Goal: Task Accomplishment & Management: Complete application form

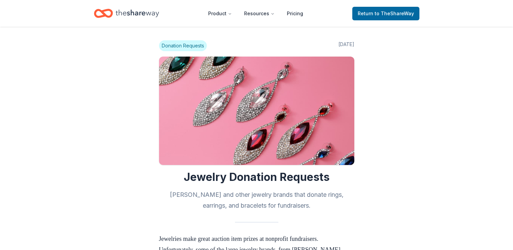
scroll to position [312, 0]
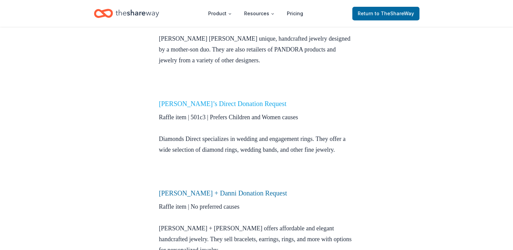
click at [177, 102] on link "[PERSON_NAME]’s Direct Donation Request" at bounding box center [223, 103] width 128 height 7
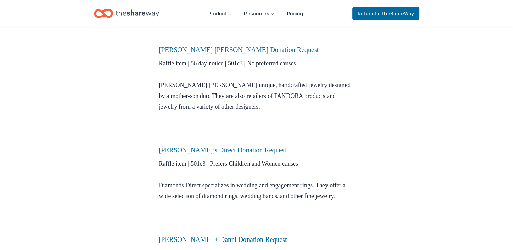
scroll to position [235, 0]
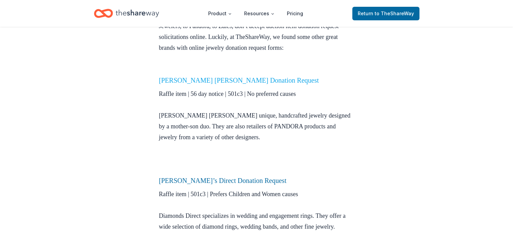
click at [213, 82] on link "Elisa Ilana Donation Request" at bounding box center [239, 80] width 160 height 7
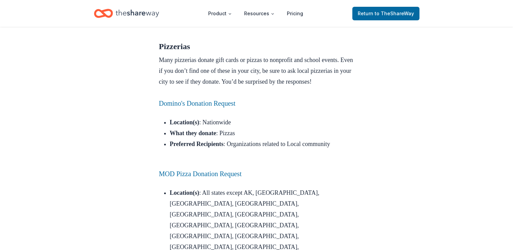
scroll to position [314, 0]
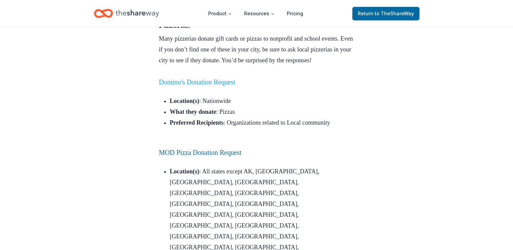
click at [206, 86] on link "Domino's Donation Request" at bounding box center [197, 81] width 77 height 7
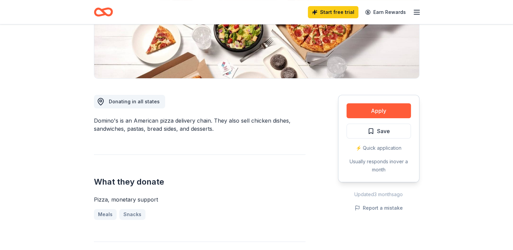
scroll to position [145, 0]
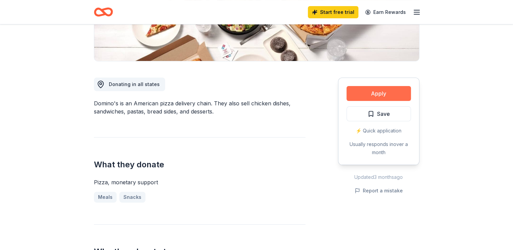
click at [384, 98] on button "Apply" at bounding box center [379, 93] width 64 height 15
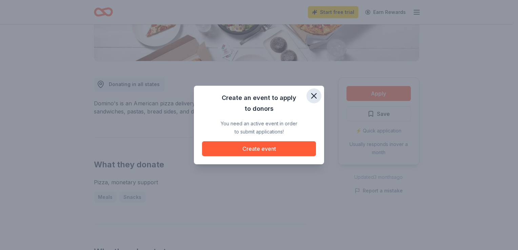
click at [311, 97] on icon "button" at bounding box center [313, 95] width 9 height 9
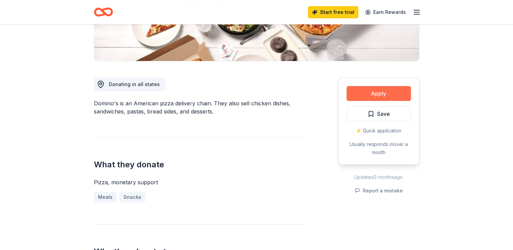
click at [369, 95] on button "Apply" at bounding box center [379, 93] width 64 height 15
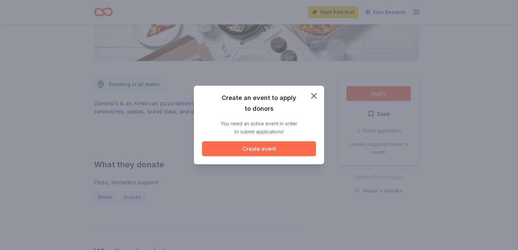
click at [278, 144] on button "Create event" at bounding box center [259, 148] width 114 height 15
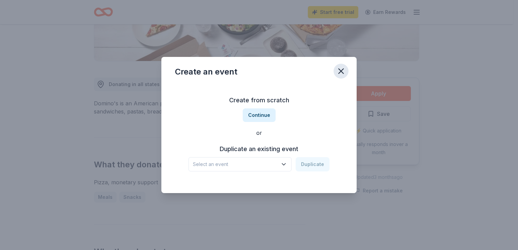
click at [336, 75] on icon "button" at bounding box center [340, 70] width 9 height 9
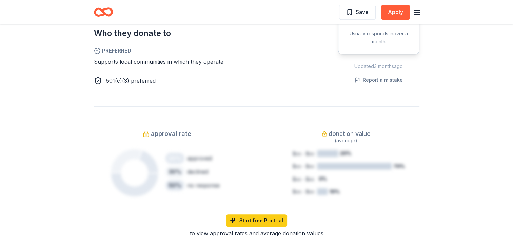
drag, startPoint x: 518, startPoint y: 62, endPoint x: 499, endPoint y: 46, distance: 23.8
click at [499, 46] on div "Share Domino's New • 1 reviews approval rate donation value Share Donating in a…" at bounding box center [256, 128] width 513 height 935
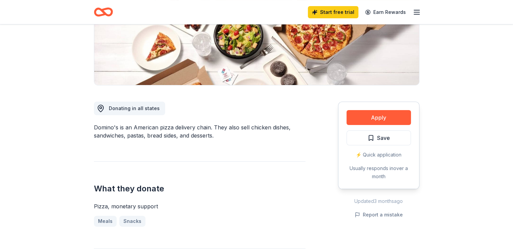
scroll to position [0, 0]
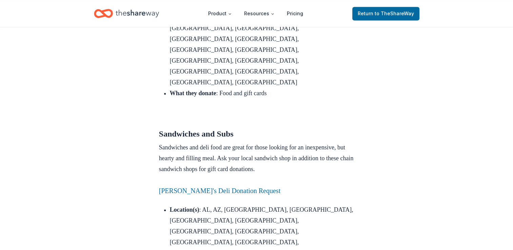
scroll to position [1027, 0]
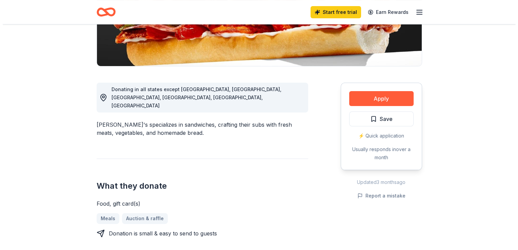
scroll to position [141, 0]
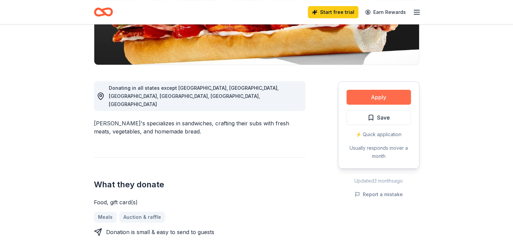
click at [388, 96] on button "Apply" at bounding box center [379, 97] width 64 height 15
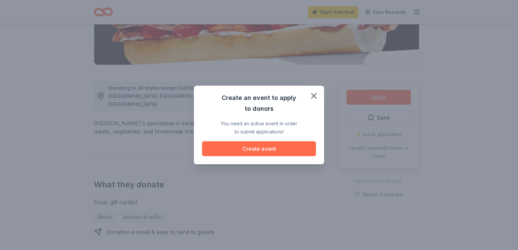
click at [276, 153] on button "Create event" at bounding box center [259, 148] width 114 height 15
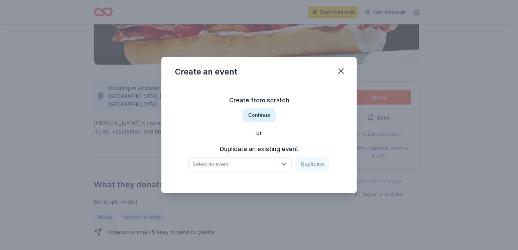
click at [264, 165] on span "Select an event" at bounding box center [235, 164] width 85 height 8
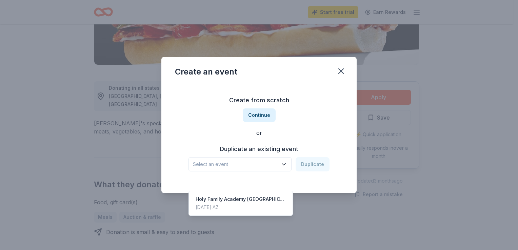
click at [270, 119] on div "Create from scratch Continue or Duplicate an existing event Select an event Dup…" at bounding box center [259, 133] width 168 height 98
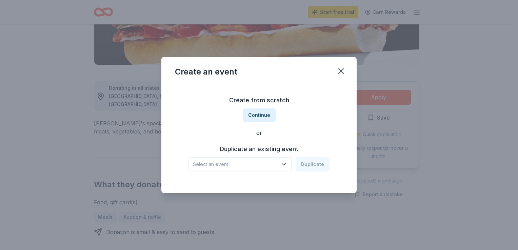
click at [269, 98] on h3 "Create from scratch" at bounding box center [259, 100] width 168 height 11
click at [260, 119] on button "Continue" at bounding box center [259, 116] width 33 height 14
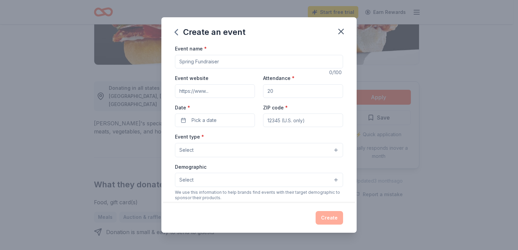
click at [217, 96] on input "Event website" at bounding box center [215, 91] width 80 height 14
type input "https://holyfamilyacad.org/"
click at [277, 86] on input "Attendance *" at bounding box center [303, 91] width 80 height 14
type input "250"
click at [218, 125] on button "Pick a date" at bounding box center [215, 121] width 80 height 14
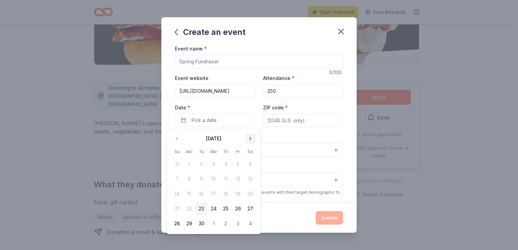
click at [248, 140] on button "Go to next month" at bounding box center [250, 138] width 9 height 9
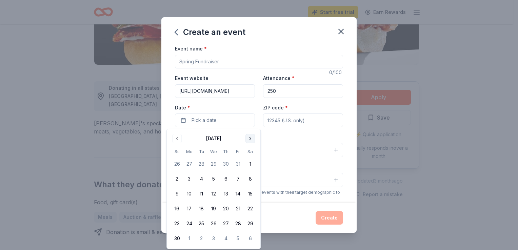
click at [248, 140] on button "Go to next month" at bounding box center [250, 138] width 9 height 9
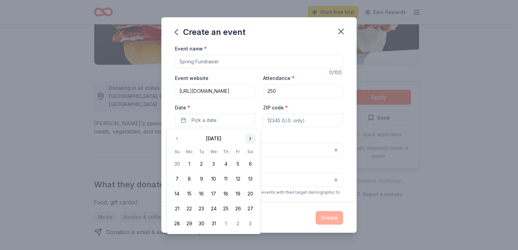
click at [248, 140] on button "Go to next month" at bounding box center [250, 138] width 9 height 9
click at [248, 195] on button "21" at bounding box center [250, 194] width 12 height 12
click at [287, 121] on input "ZIP code *" at bounding box center [303, 121] width 80 height 14
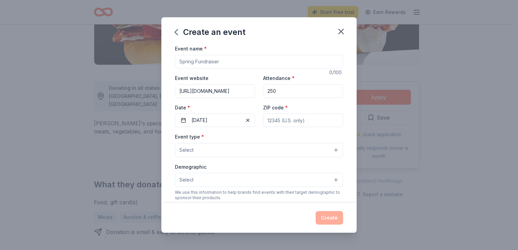
click at [287, 121] on input "ZIP code *" at bounding box center [303, 121] width 80 height 14
type input "85016"
click at [276, 157] on button "Select" at bounding box center [259, 150] width 168 height 14
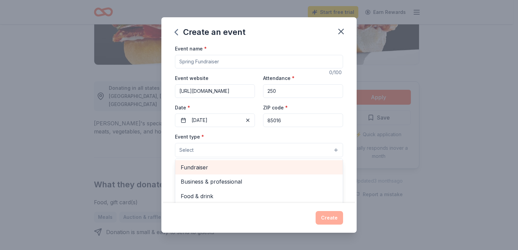
click at [238, 169] on span "Fundraiser" at bounding box center [259, 167] width 157 height 9
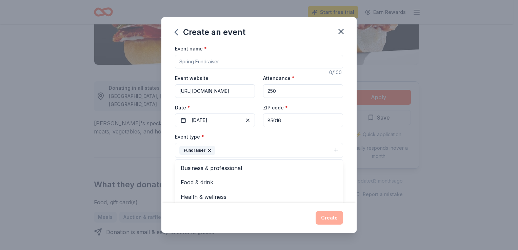
click at [346, 159] on div "Event name * 0 /100 Event website https://holyfamilyacad.org/ Attendance * 250 …" at bounding box center [258, 123] width 195 height 158
click at [273, 178] on button "Select" at bounding box center [259, 181] width 168 height 14
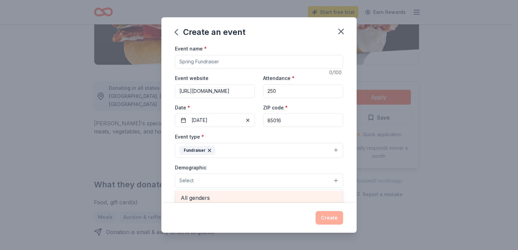
click at [265, 197] on span "All genders" at bounding box center [259, 198] width 157 height 9
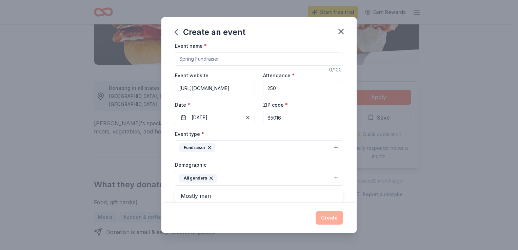
click at [336, 215] on div "Create an event Event name * 0 /100 Event website https://holyfamilyacad.org/ A…" at bounding box center [258, 124] width 195 height 215
click at [337, 215] on div "Create" at bounding box center [259, 218] width 168 height 14
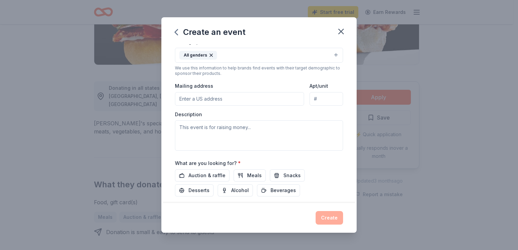
scroll to position [127, 0]
click at [212, 96] on input "Mailing address" at bounding box center [239, 98] width 129 height 14
type input "2969 N Greenfield Rd, Phoenix, AZ 85016"
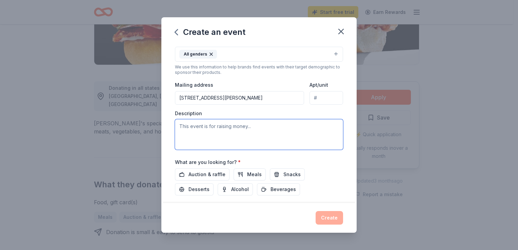
click at [222, 130] on textarea at bounding box center [259, 134] width 168 height 31
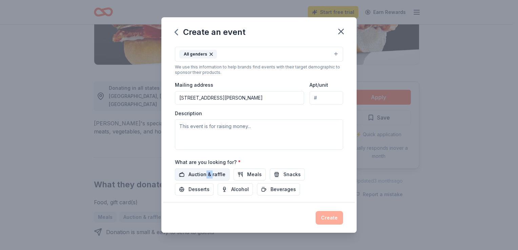
drag, startPoint x: 206, startPoint y: 181, endPoint x: 212, endPoint y: 175, distance: 9.1
click at [212, 175] on div "Auction & raffle Meals Snacks Desserts Alcohol Beverages" at bounding box center [259, 182] width 168 height 27
click at [212, 175] on span "Auction & raffle" at bounding box center [207, 175] width 37 height 8
click at [220, 173] on span "Auction & raffle" at bounding box center [207, 175] width 37 height 8
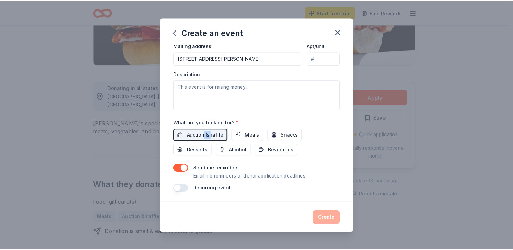
scroll to position [167, 0]
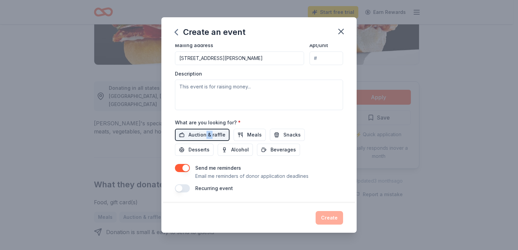
click at [341, 32] on icon "button" at bounding box center [341, 31] width 5 height 5
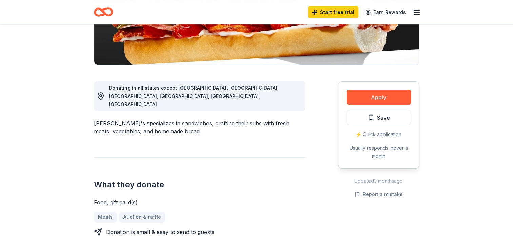
scroll to position [0, 0]
